Goal: Transaction & Acquisition: Register for event/course

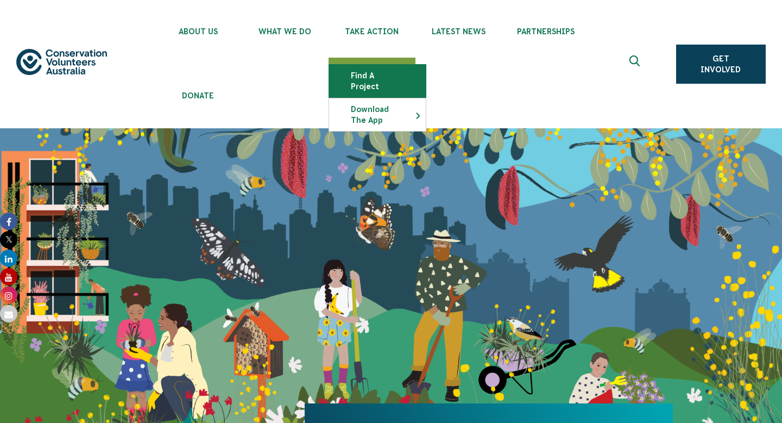
click at [386, 77] on link "Find a project" at bounding box center [377, 81] width 97 height 33
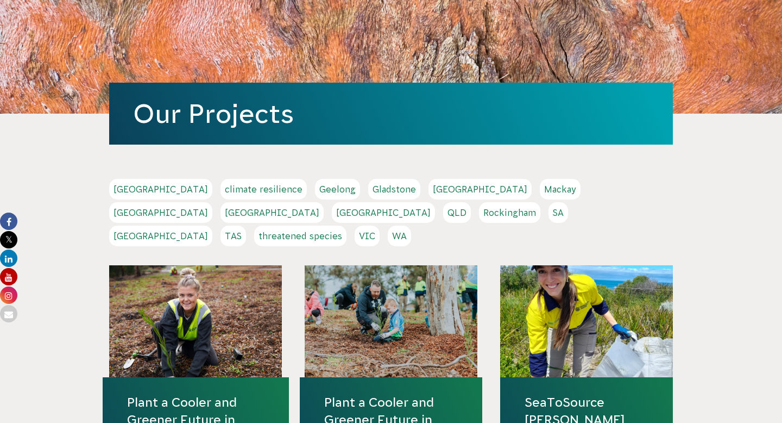
click at [246, 225] on link "TAS" at bounding box center [234, 235] width 26 height 21
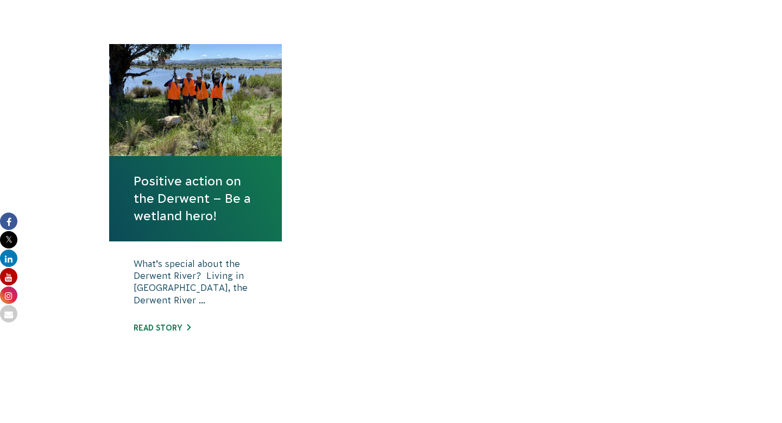
scroll to position [444, 0]
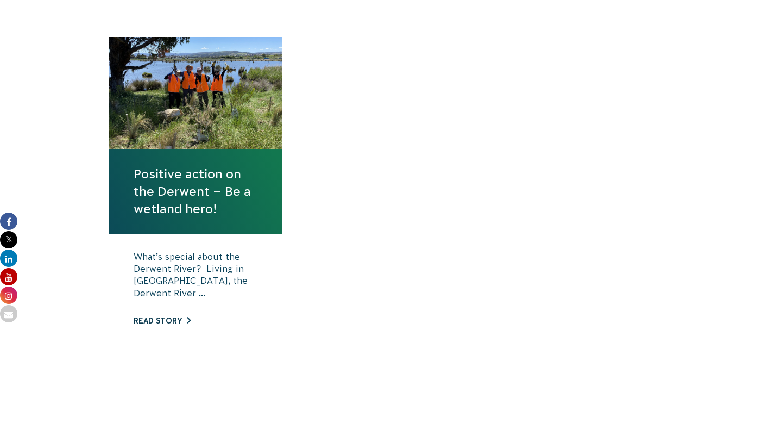
click at [180, 324] on link "Read story" at bounding box center [162, 320] width 57 height 9
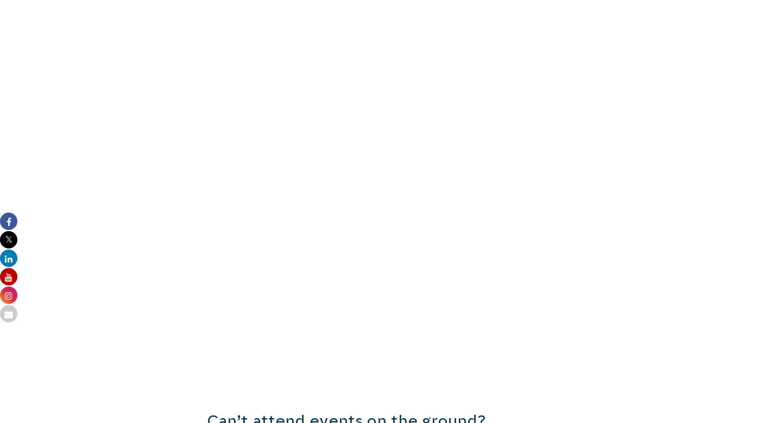
scroll to position [1108, 0]
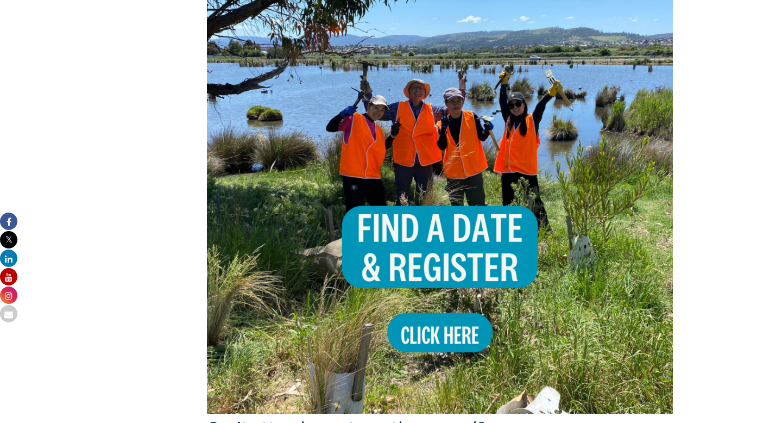
click at [394, 281] on img at bounding box center [440, 180] width 466 height 466
